Goal: Task Accomplishment & Management: Use online tool/utility

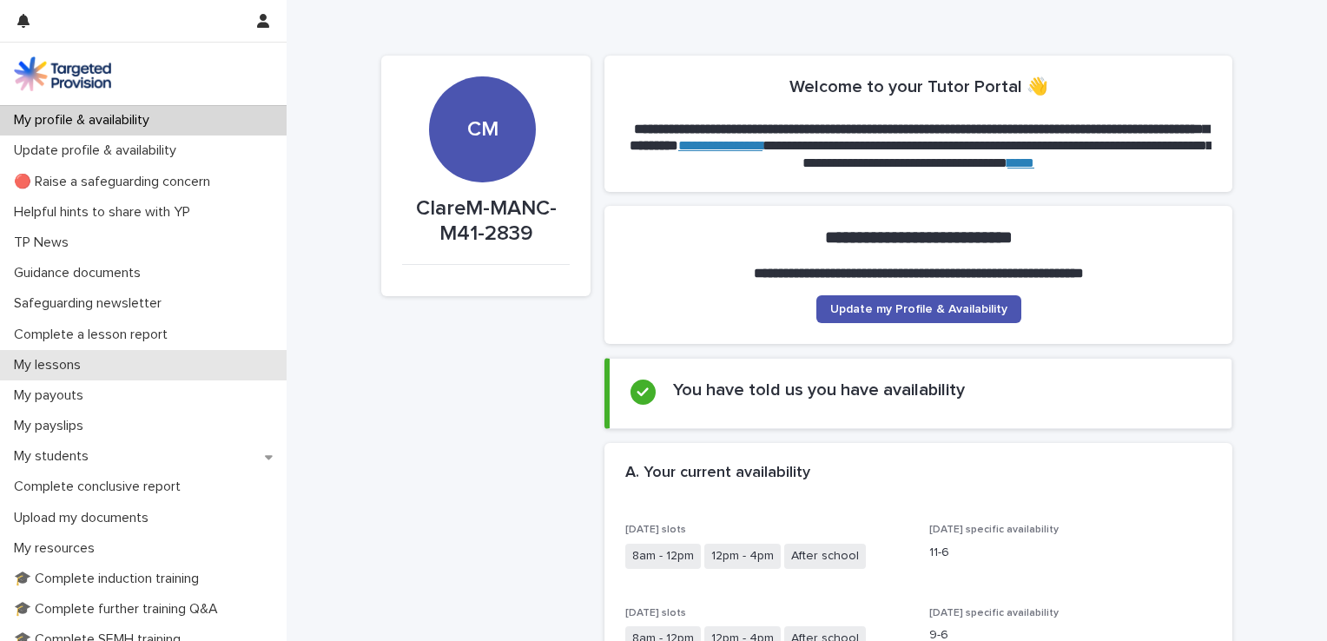
click at [60, 370] on p "My lessons" at bounding box center [51, 365] width 88 height 17
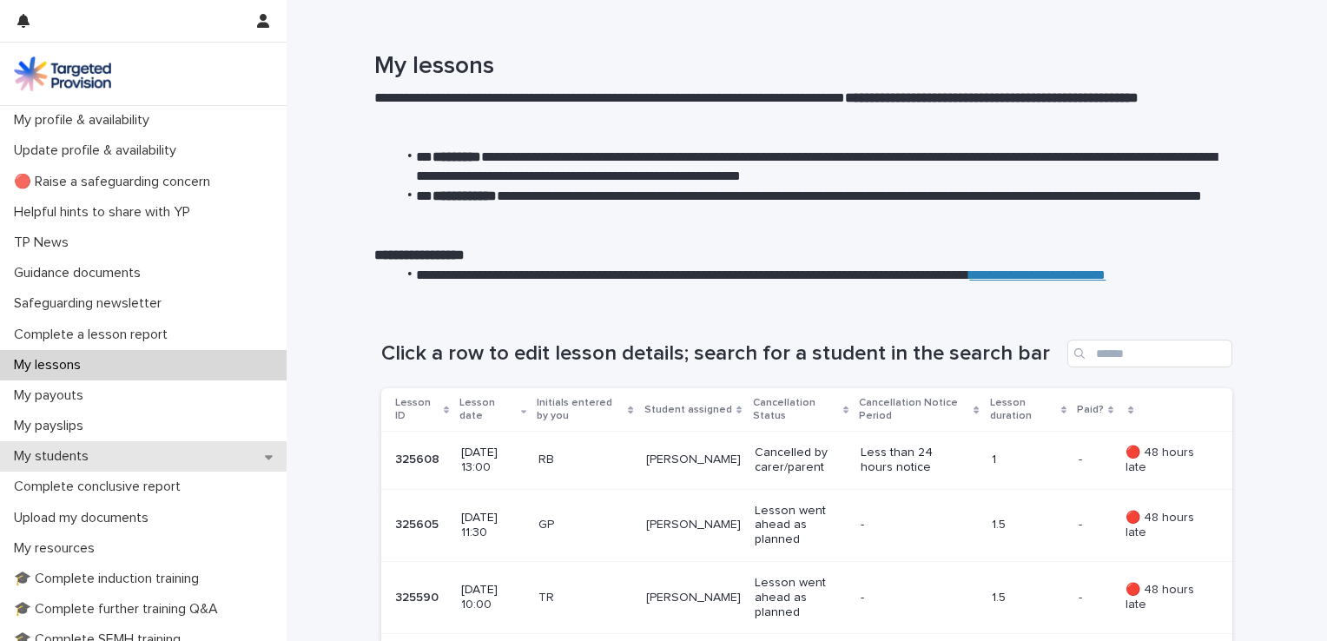
click at [76, 462] on p "My students" at bounding box center [55, 456] width 96 height 17
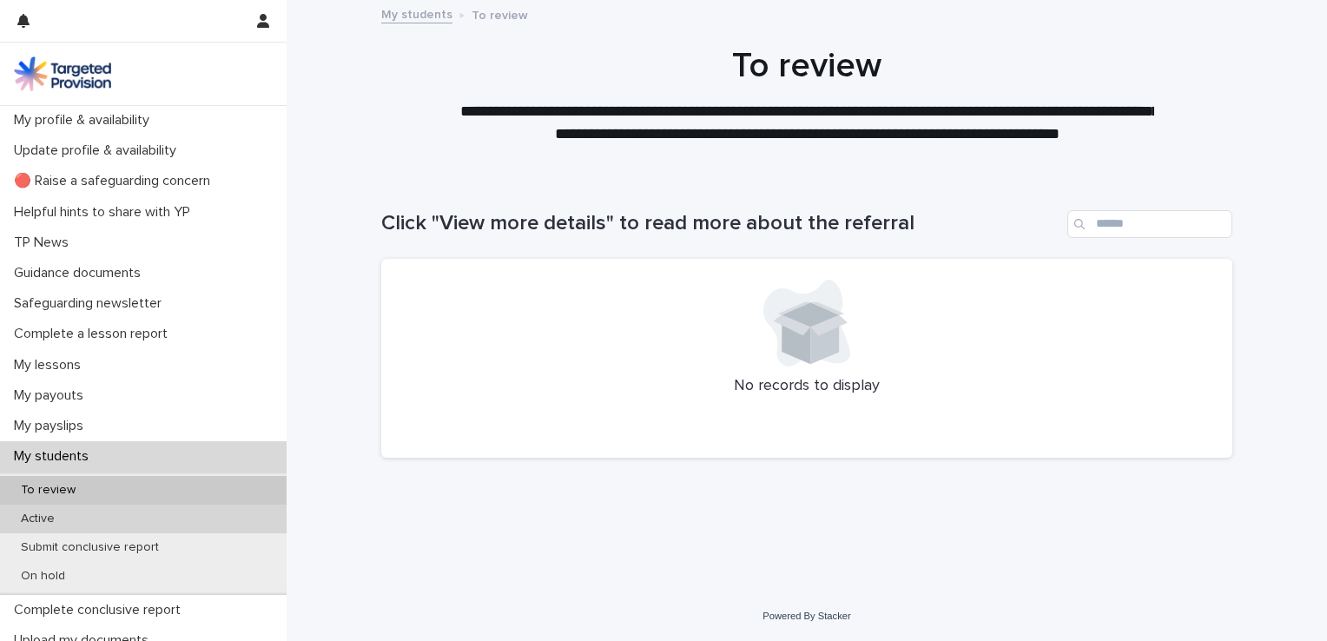
click at [95, 527] on div "Active" at bounding box center [143, 519] width 287 height 29
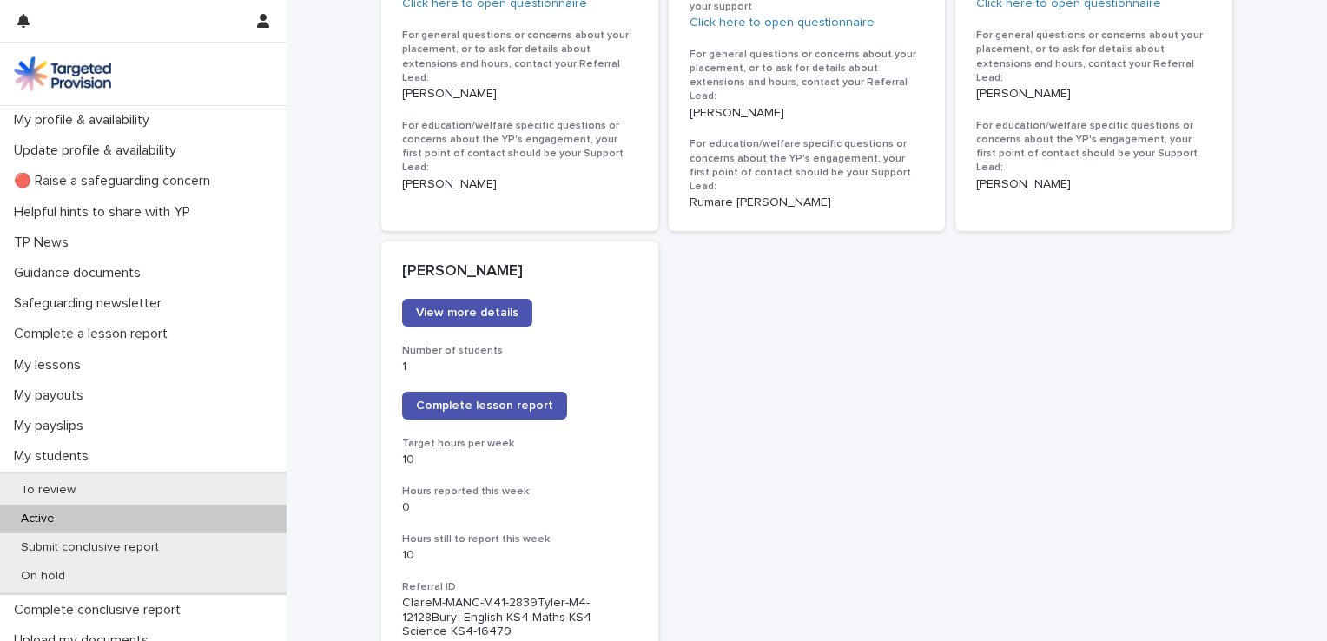
scroll to position [1267, 0]
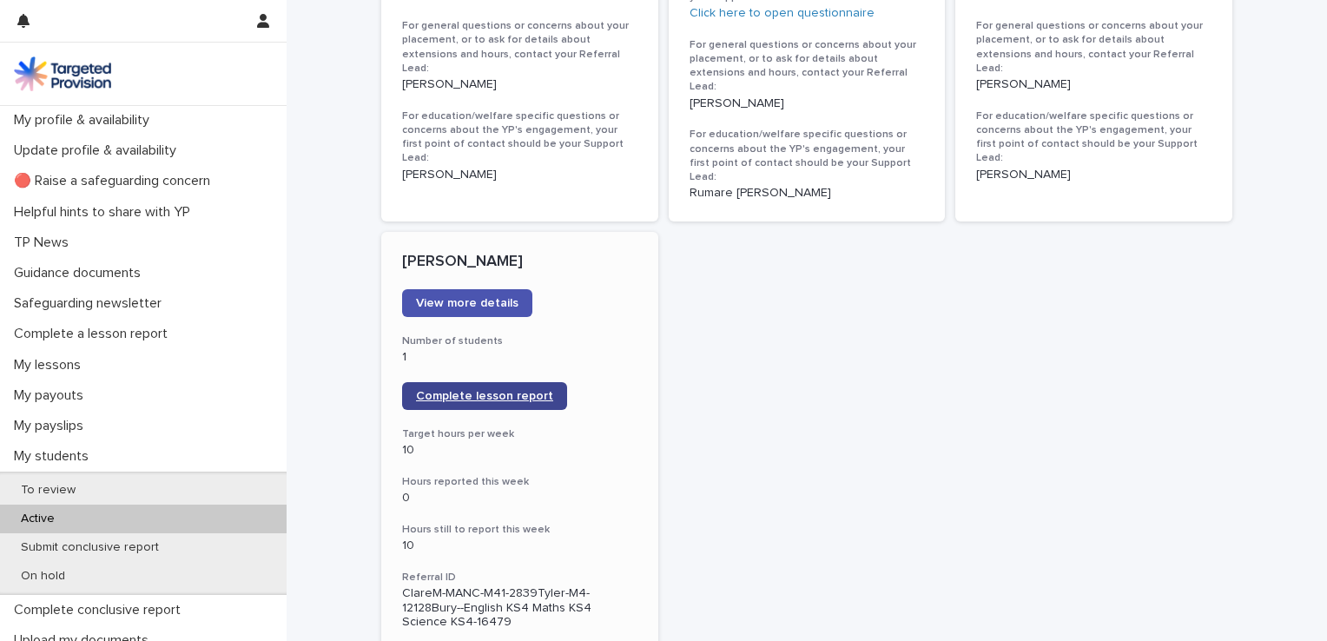
click at [494, 390] on span "Complete lesson report" at bounding box center [484, 396] width 137 height 12
